Goal: Check status

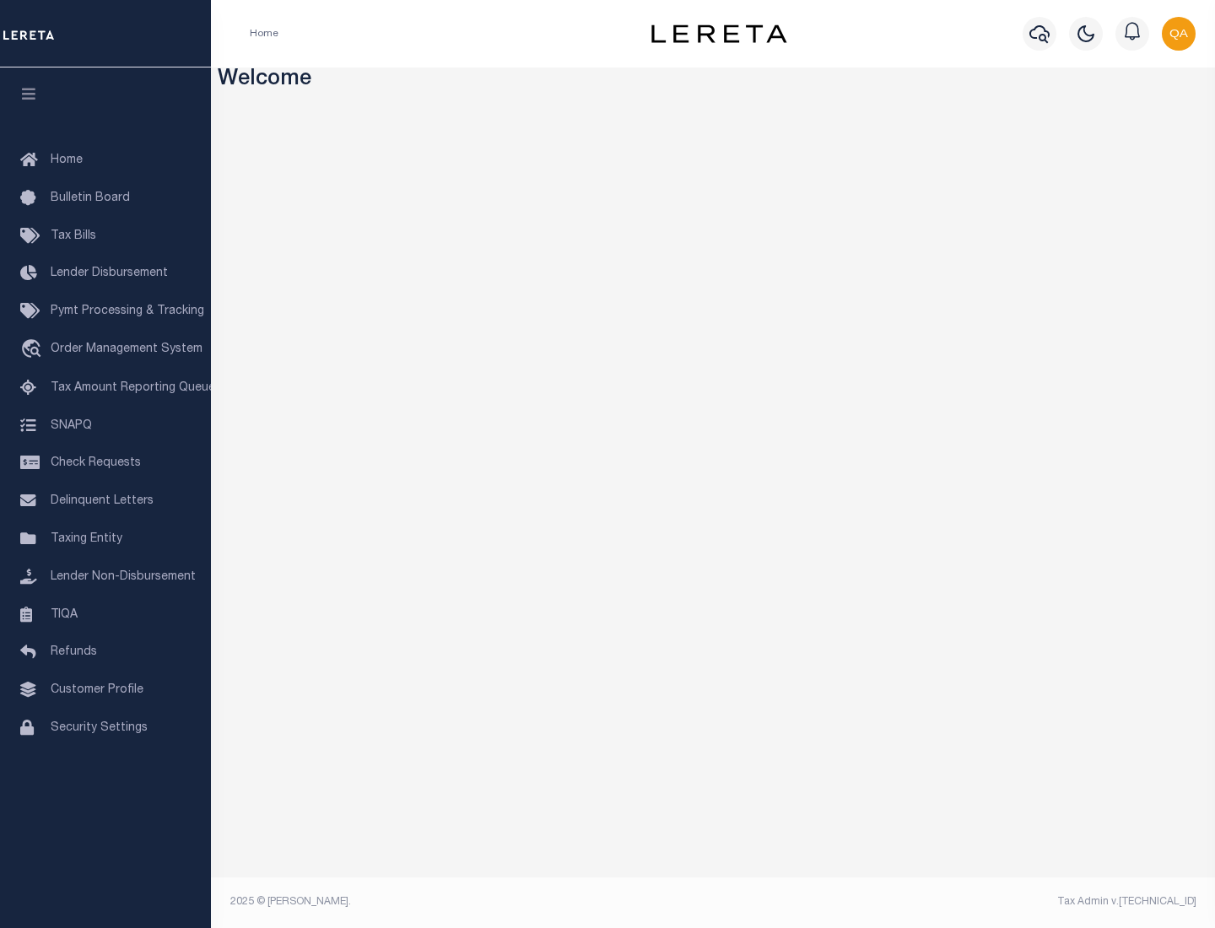
click at [105, 463] on span "Check Requests" at bounding box center [96, 463] width 90 height 12
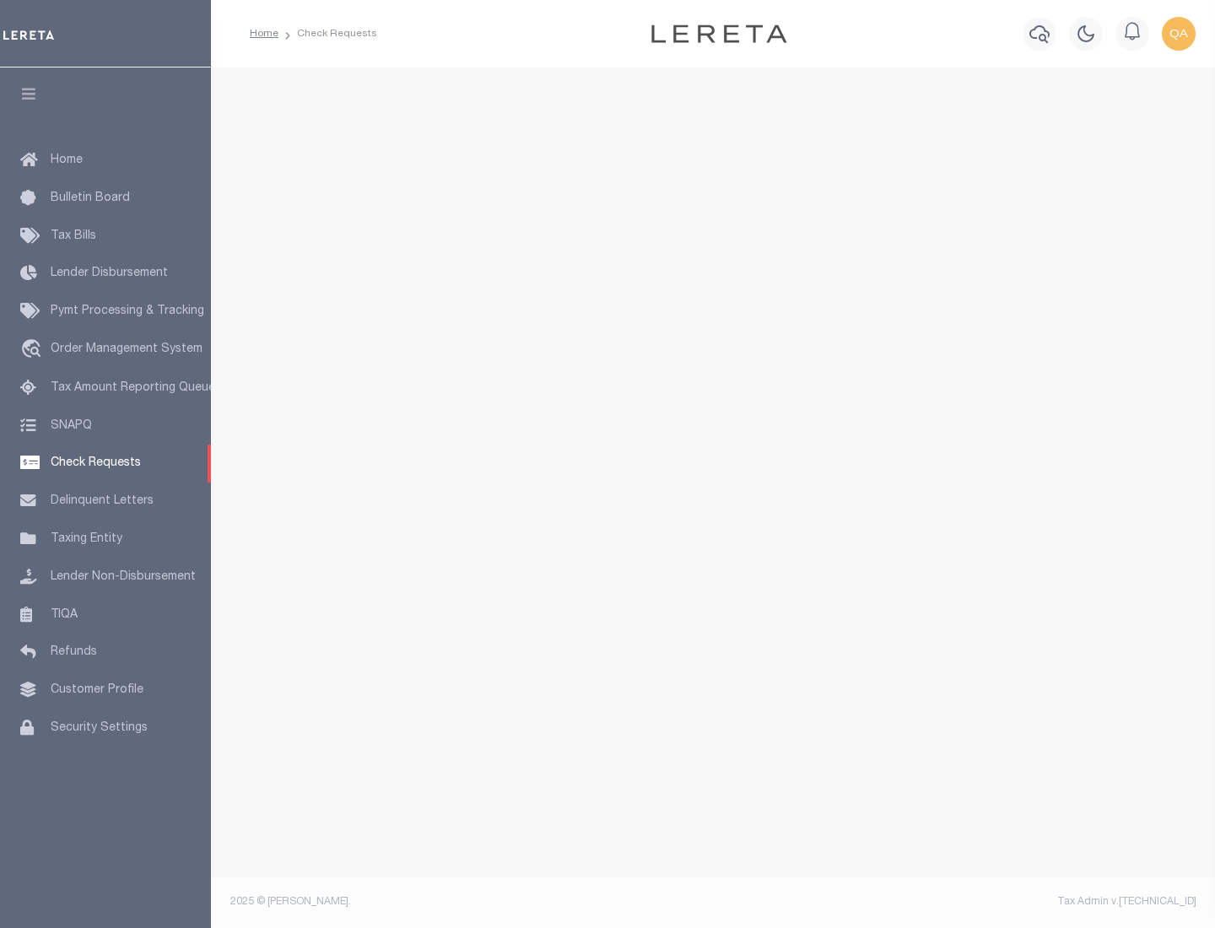
select select "50"
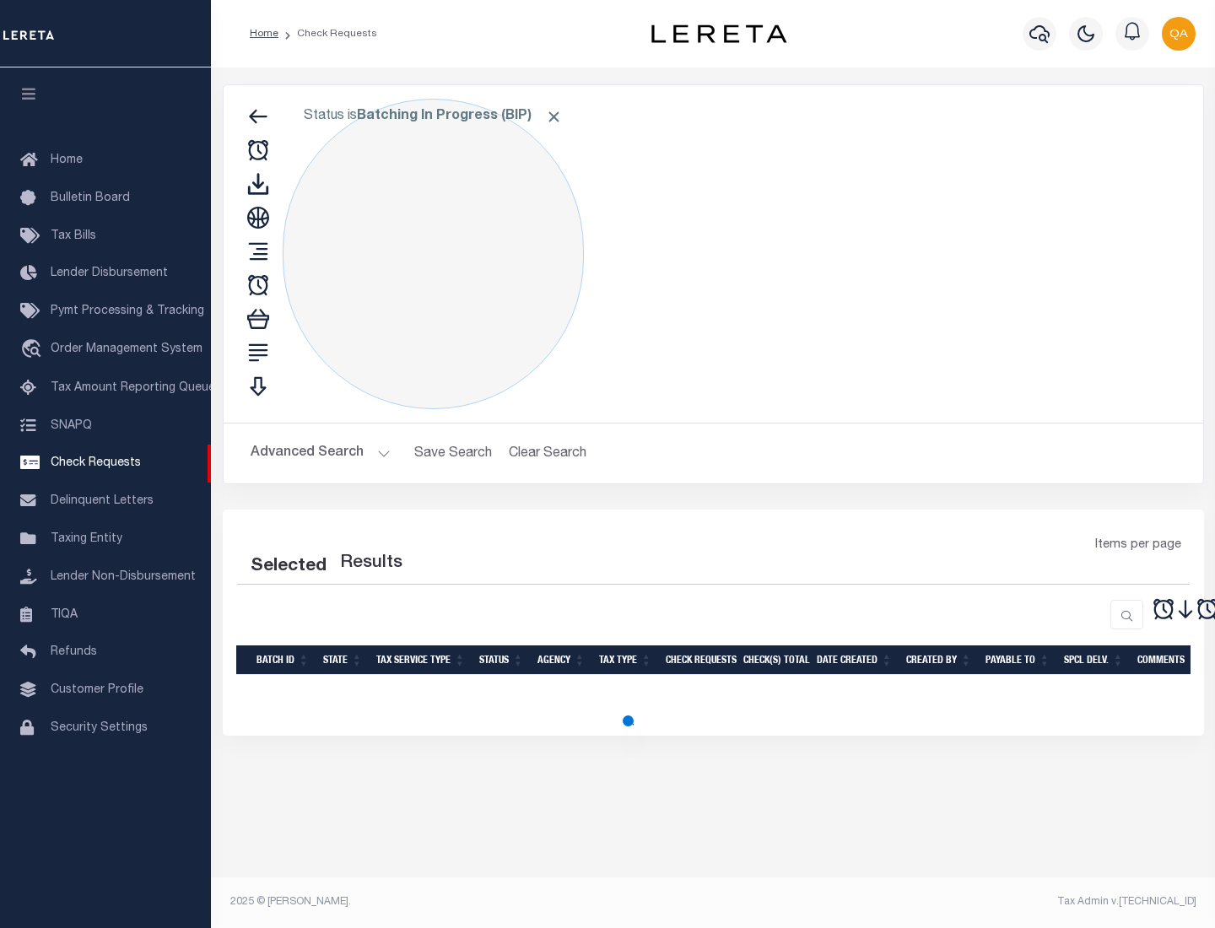
select select "50"
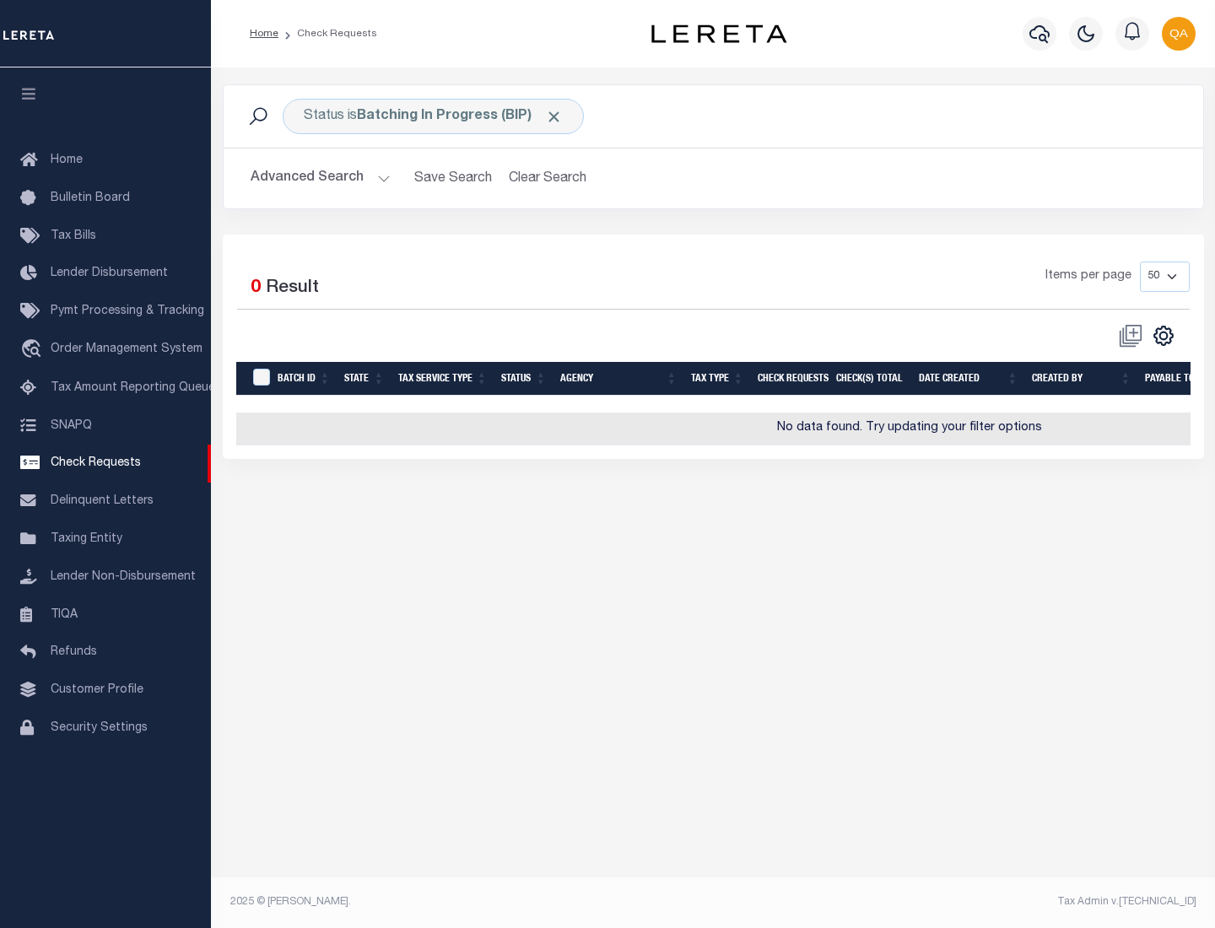
click at [554, 116] on span "Click to Remove" at bounding box center [554, 117] width 18 height 18
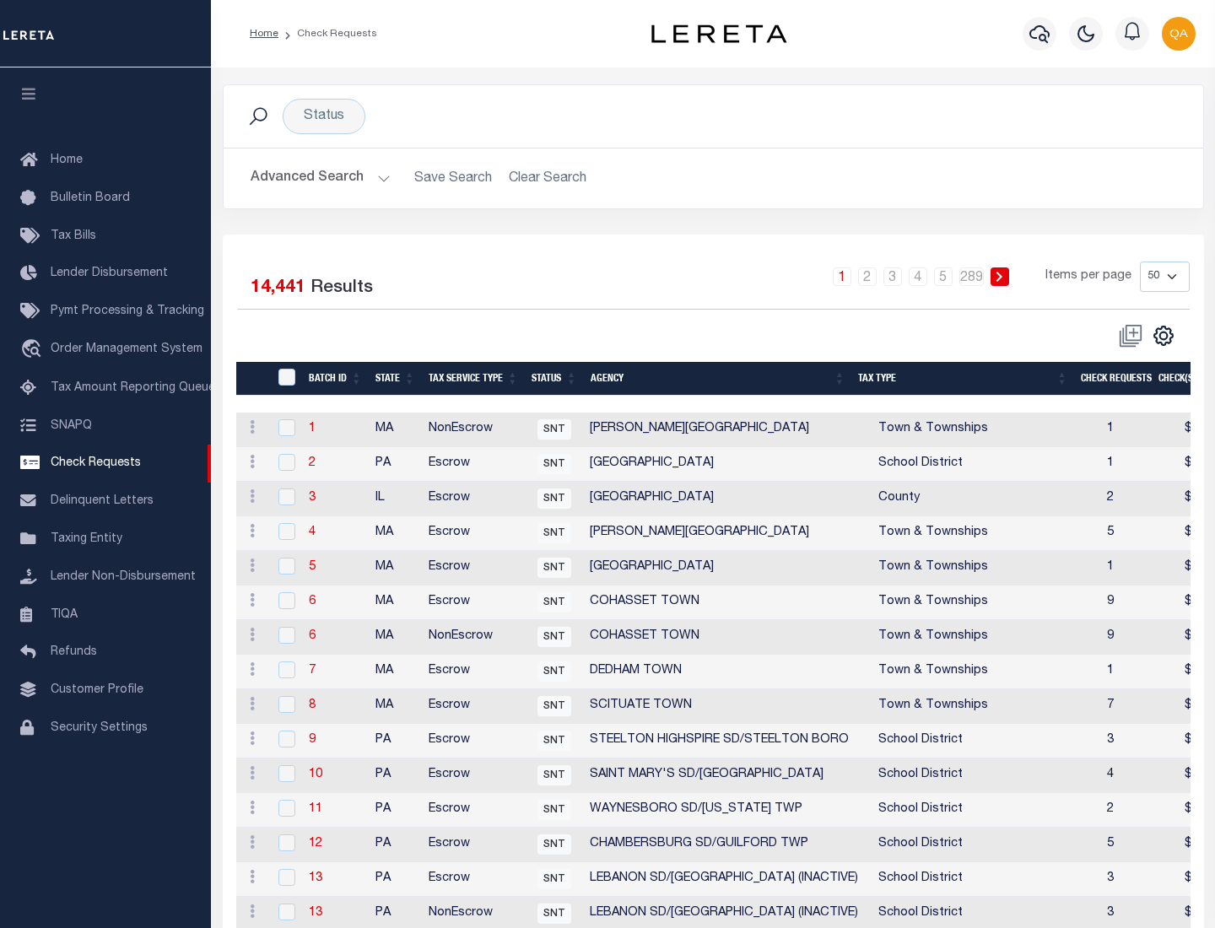
scroll to position [813, 0]
